Goal: Communication & Community: Answer question/provide support

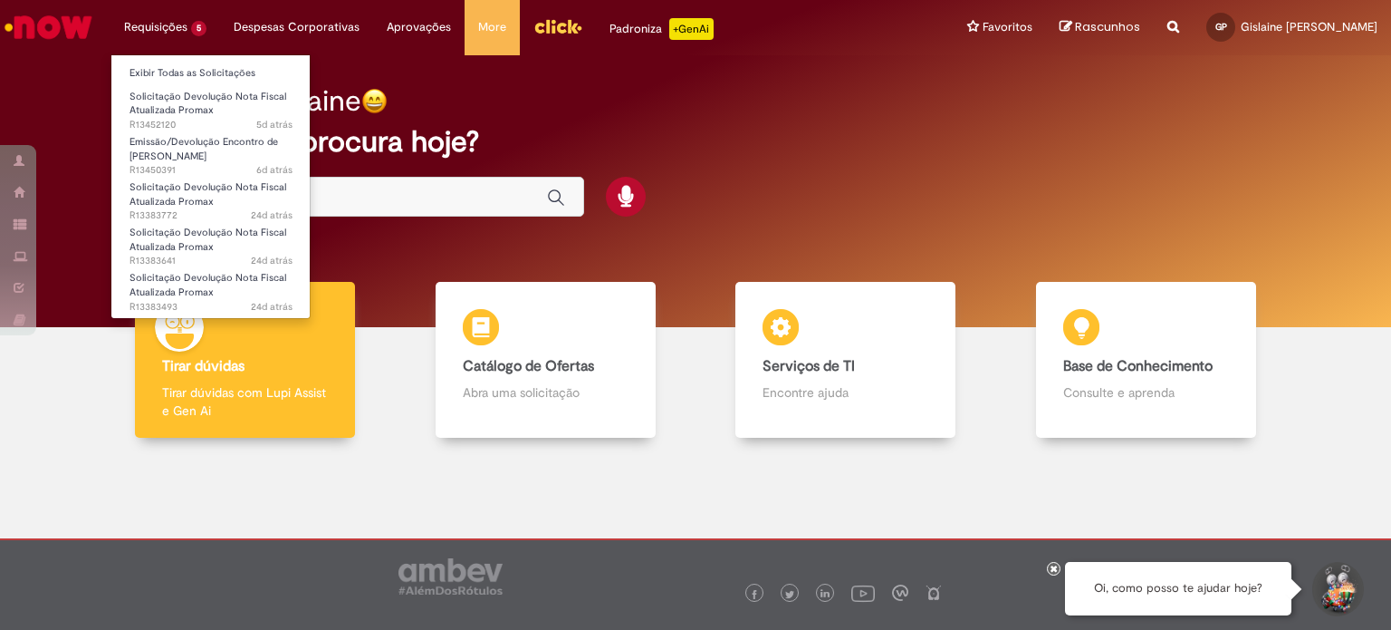
click at [163, 23] on li "Requisições 5 Exibir Todas as Solicitações Solicitação Devolução Nota Fiscal At…" at bounding box center [166, 27] width 110 height 54
click at [164, 68] on link "Exibir Todas as Solicitações" at bounding box center [210, 73] width 199 height 20
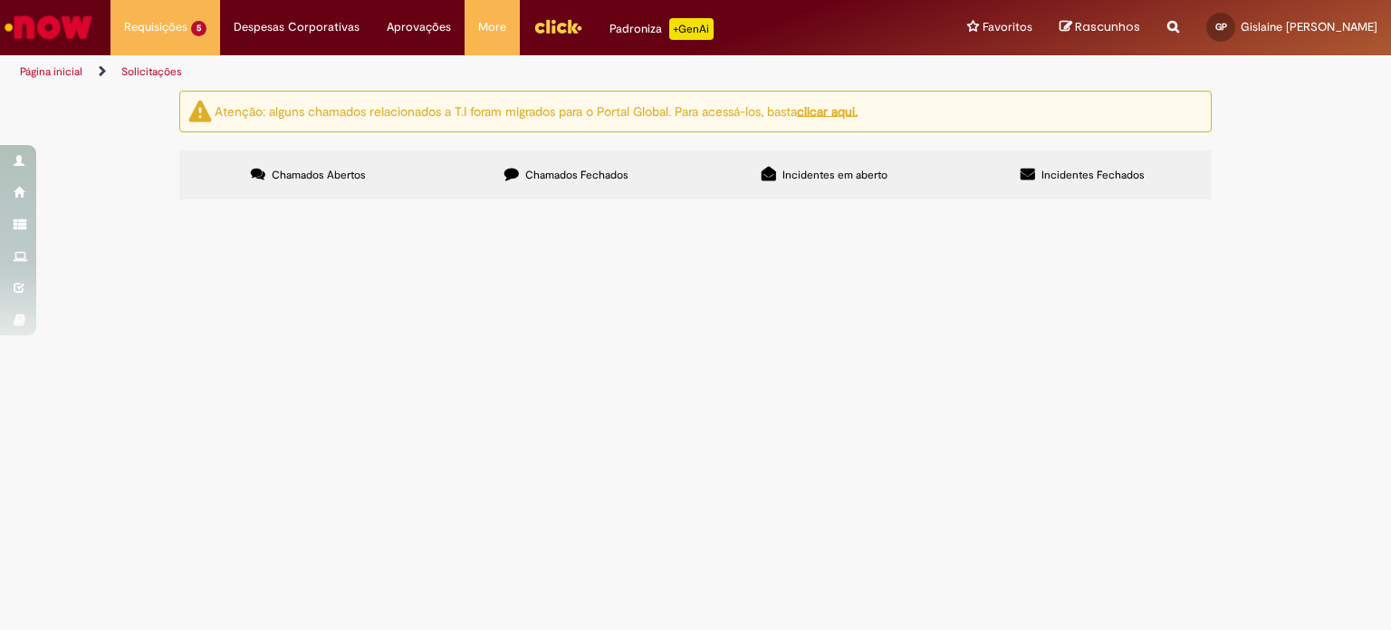
click at [0, 0] on span "Bom dia! Devolver nf atualizada: Mapa: 898448 Cliente 62765, NF 826213 038, R$ …" at bounding box center [0, 0] width 0 height 0
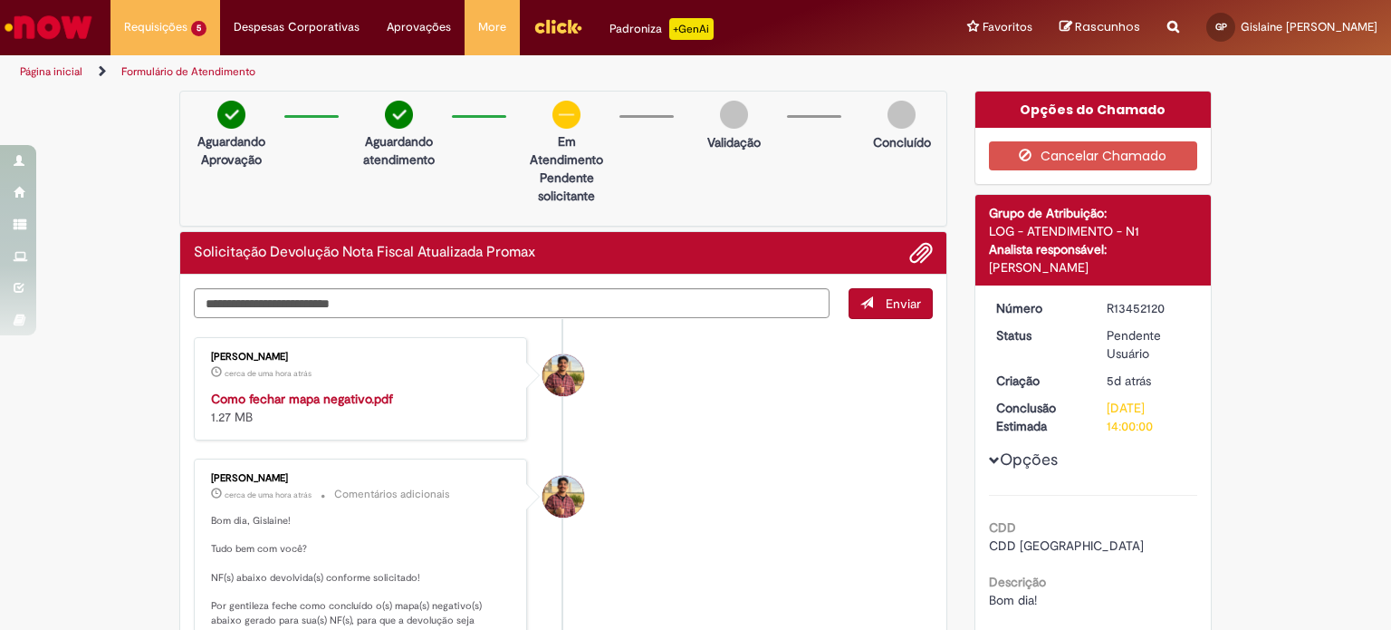
drag, startPoint x: 321, startPoint y: 536, endPoint x: 270, endPoint y: 534, distance: 50.8
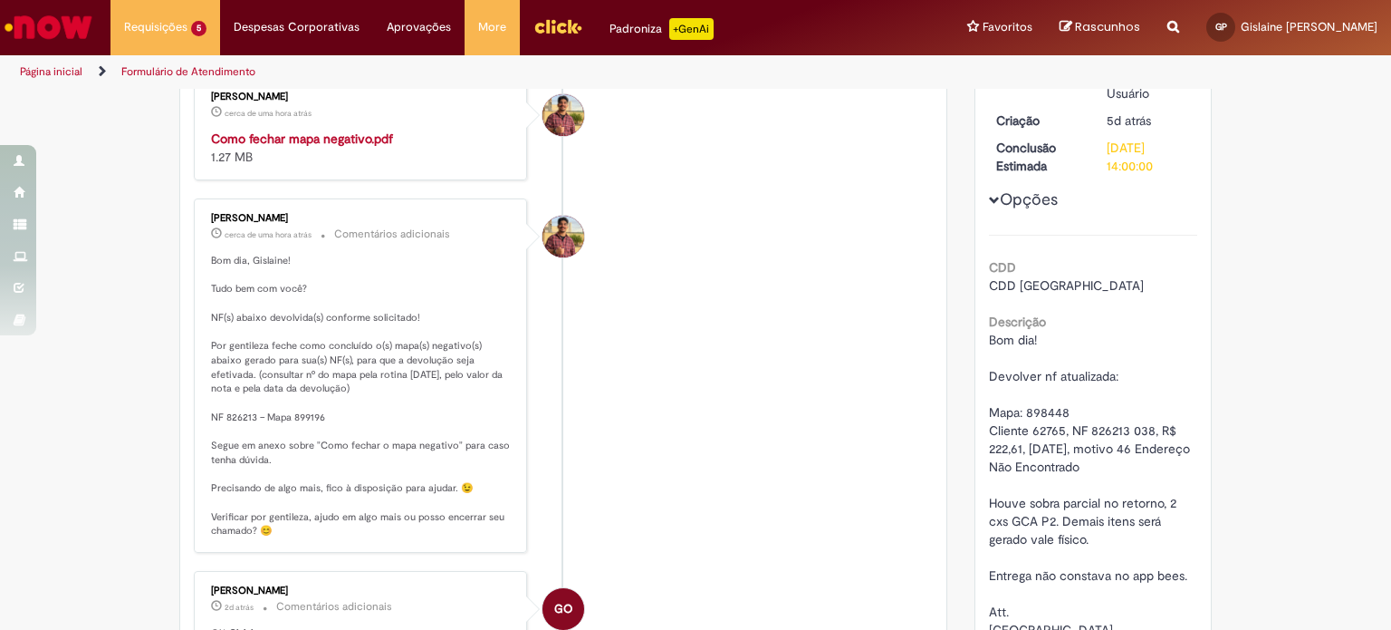
scroll to position [272, 0]
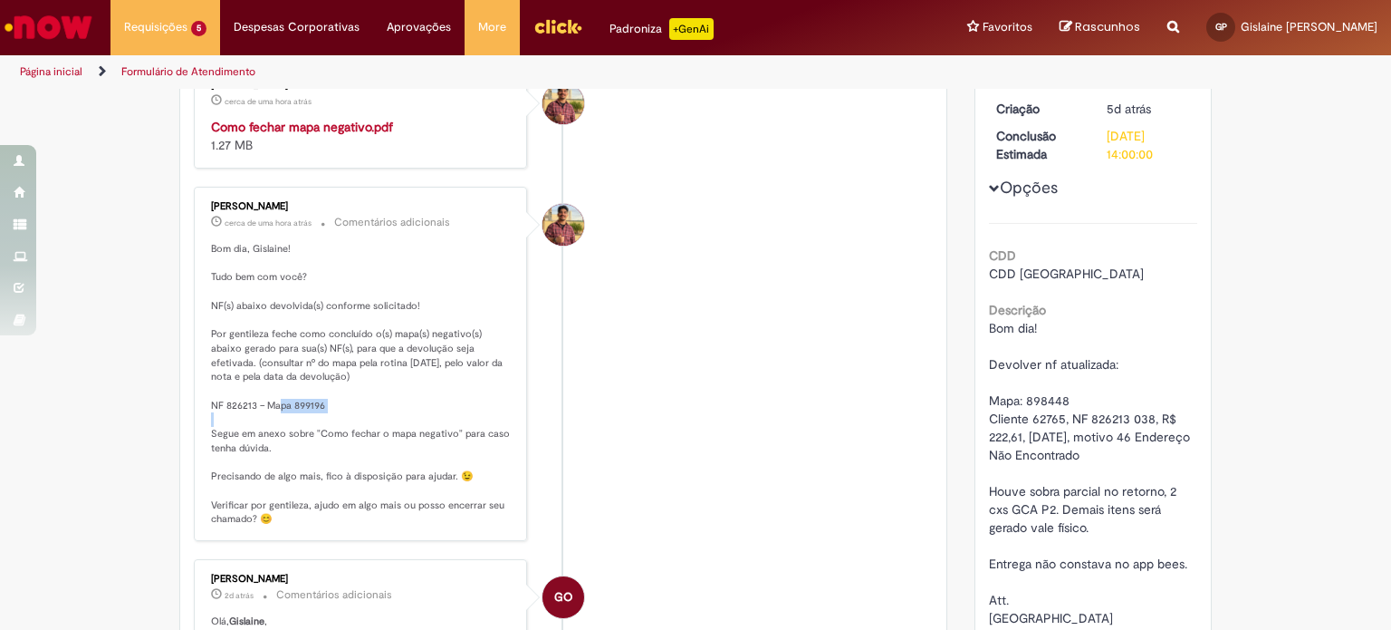
drag, startPoint x: 322, startPoint y: 402, endPoint x: 259, endPoint y: 409, distance: 63.7
click at [259, 409] on p "Bom dia, Gislaine! Tudo bem com você? NF(s) abaixo devolvida(s) conforme solici…" at bounding box center [362, 384] width 302 height 284
copy p "Mapa 899196"
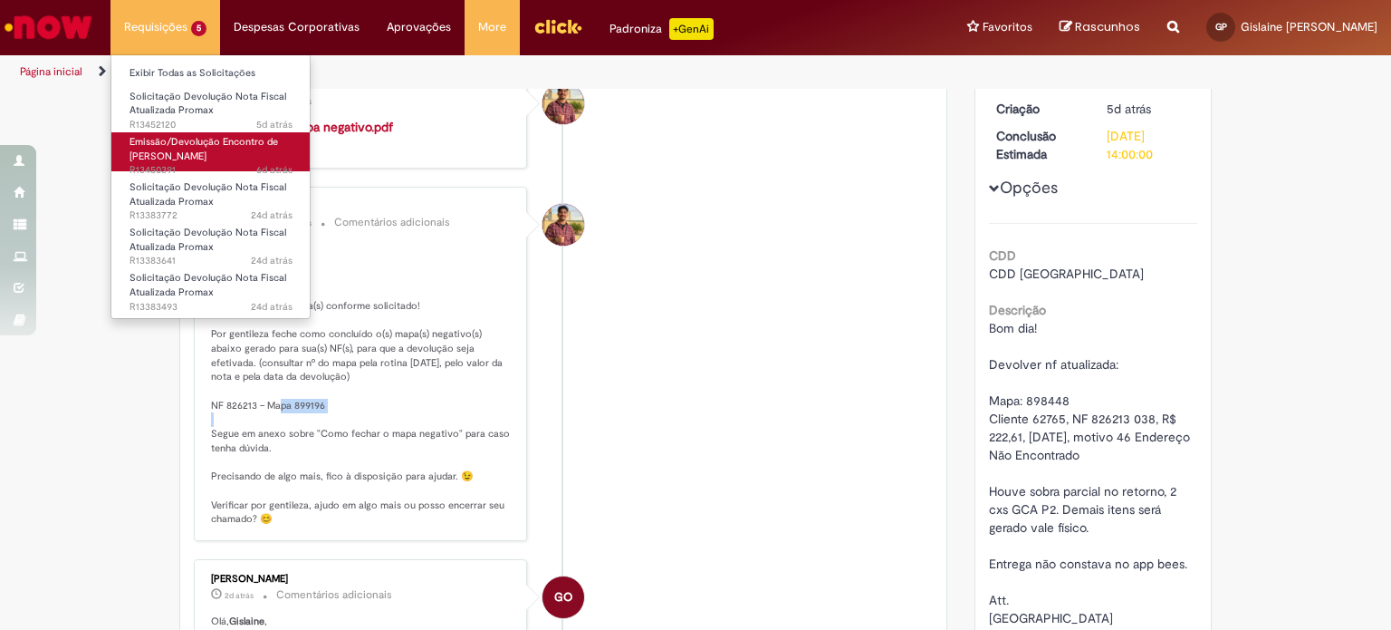
click at [174, 149] on span "Emissão/Devolução Encontro de [PERSON_NAME]" at bounding box center [204, 149] width 149 height 28
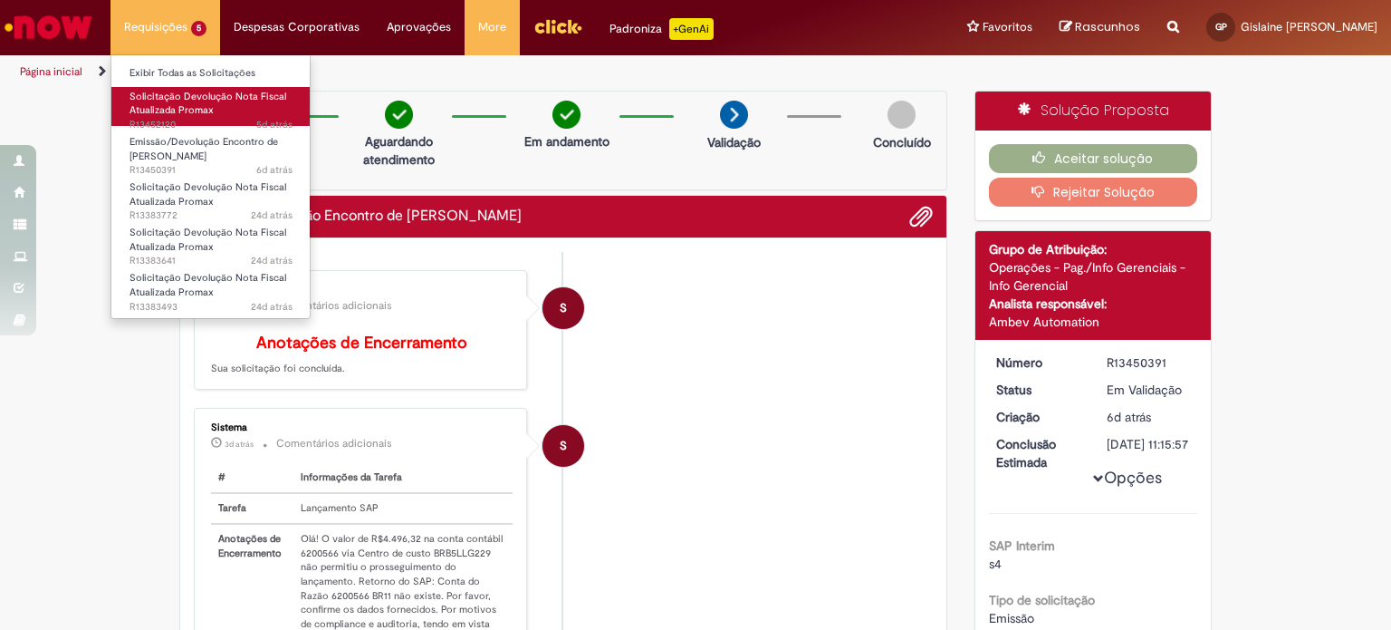
click at [187, 118] on span "5d atrás 5 dias atrás R13452120" at bounding box center [211, 125] width 163 height 14
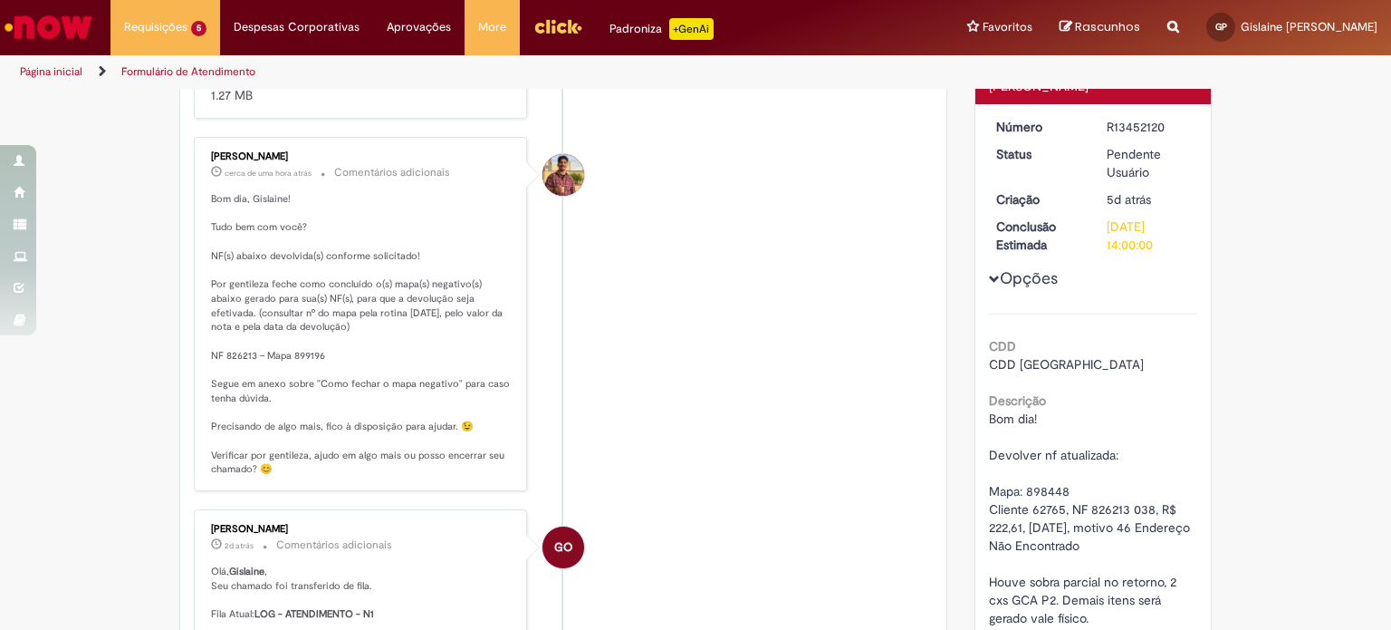
scroll to position [321, 0]
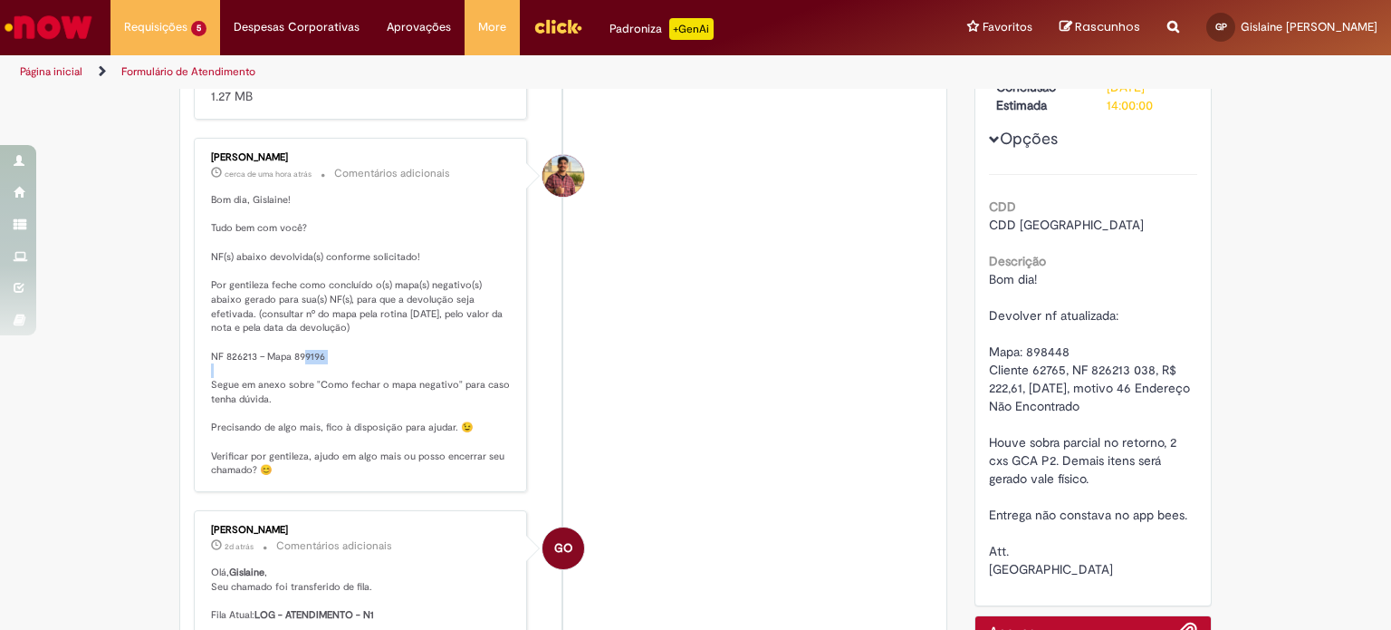
drag, startPoint x: 317, startPoint y: 356, endPoint x: 289, endPoint y: 356, distance: 28.1
click at [289, 356] on p "Bom dia, Gislaine! Tudo bem com você? NF(s) abaixo devolvida(s) conforme solici…" at bounding box center [362, 335] width 302 height 284
copy p "899196"
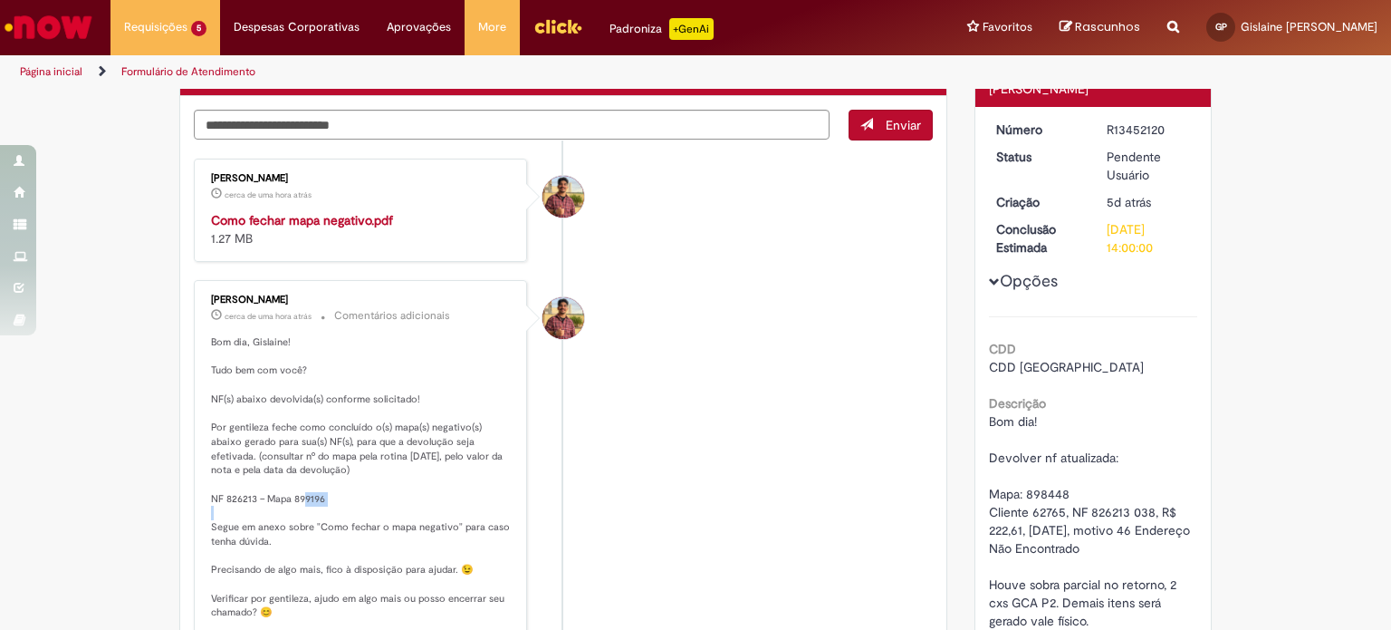
scroll to position [0, 0]
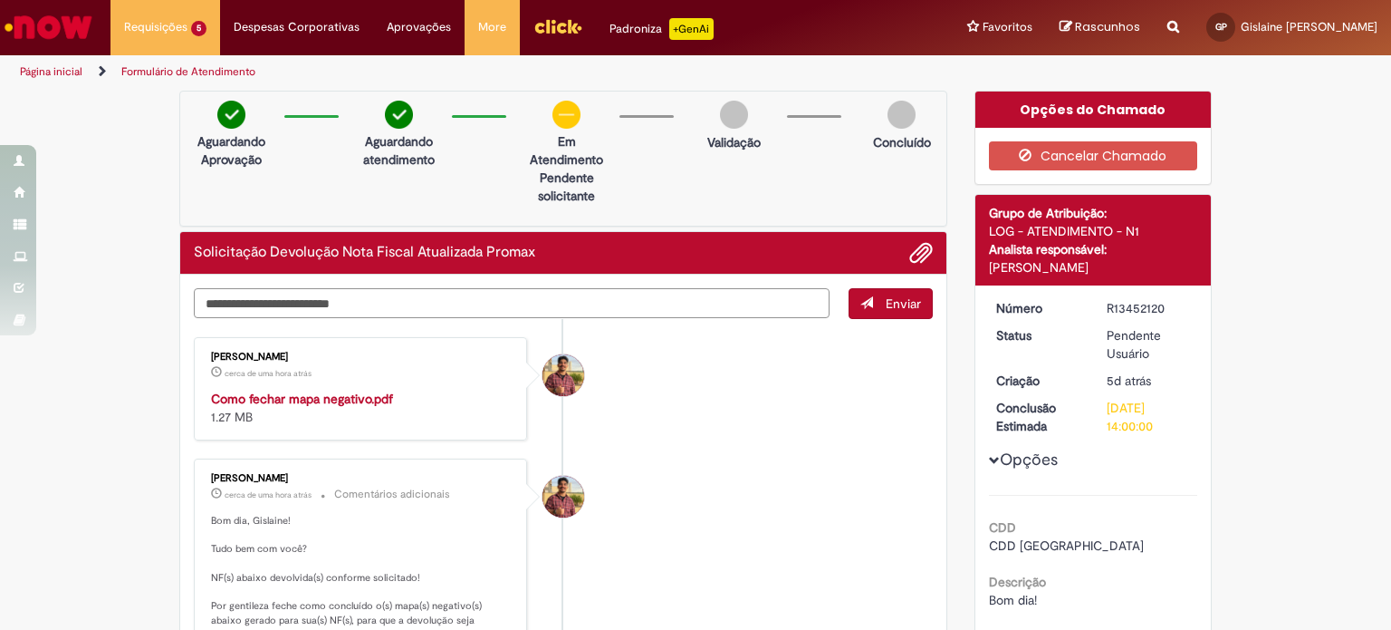
click at [300, 303] on textarea "Digite sua mensagem aqui..." at bounding box center [512, 303] width 636 height 31
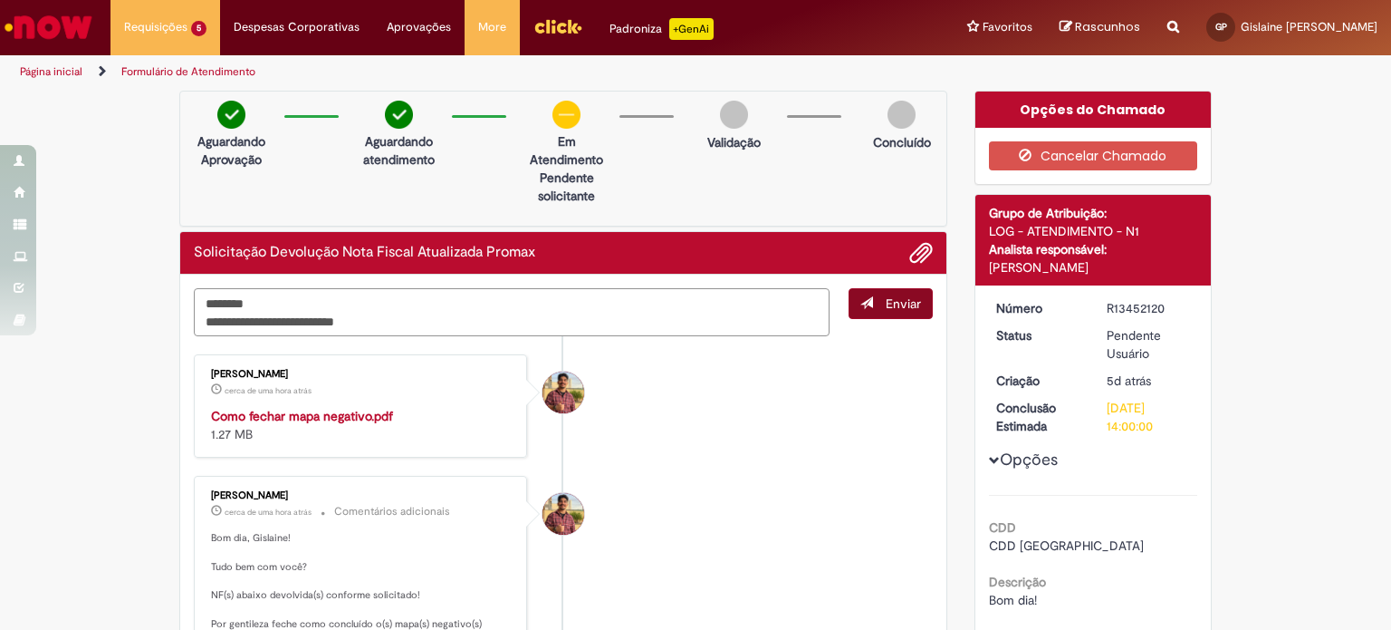
type textarea "**********"
click at [874, 295] on button "Enviar" at bounding box center [891, 303] width 84 height 31
